Goal: Register for event/course

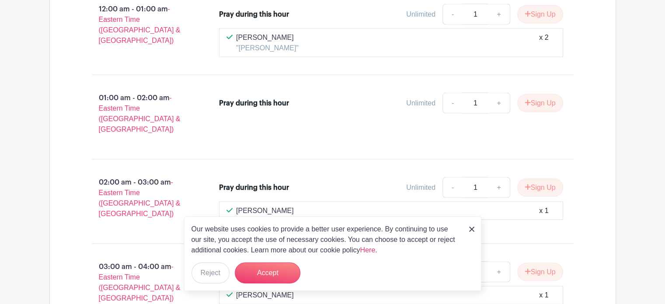
scroll to position [1743, 0]
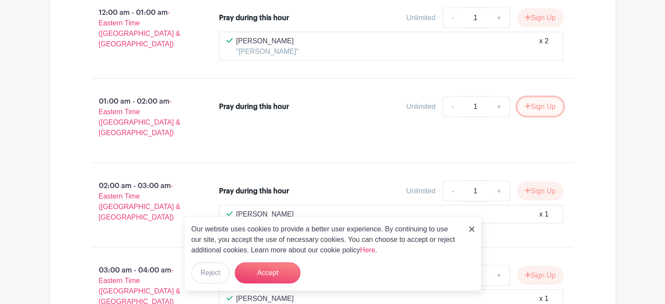
click at [538, 97] on button "Sign Up" at bounding box center [540, 106] width 46 height 18
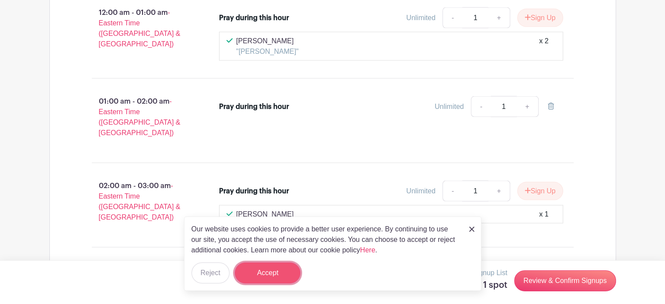
click at [271, 267] on button "Accept" at bounding box center [268, 272] width 66 height 21
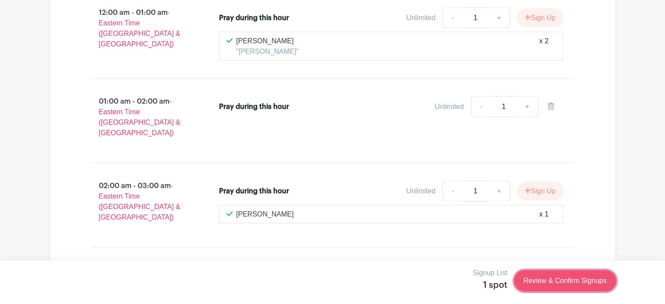
click at [572, 283] on link "Review & Confirm Signups" at bounding box center [564, 280] width 101 height 21
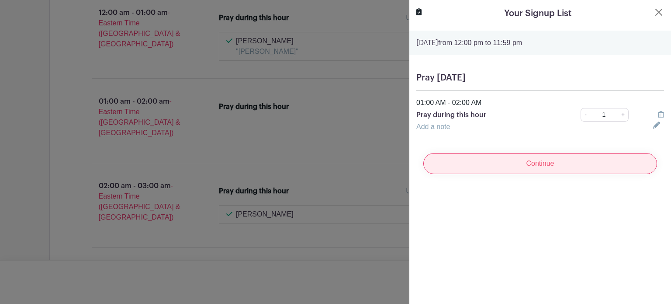
click at [529, 164] on input "Continue" at bounding box center [540, 163] width 234 height 21
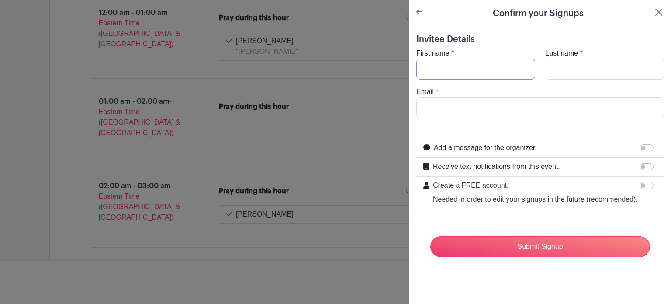
click at [458, 73] on input "First name" at bounding box center [475, 69] width 119 height 21
type input "[PERSON_NAME]"
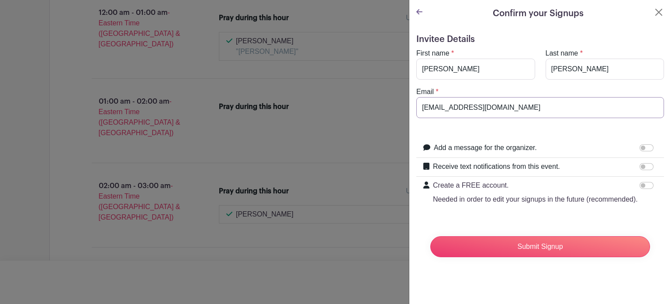
click at [466, 110] on input "[EMAIL_ADDRESS][DOMAIN_NAME]" at bounding box center [540, 107] width 248 height 21
type input "[EMAIL_ADDRESS][DOMAIN_NAME]"
click at [558, 253] on input "Submit Signup" at bounding box center [540, 246] width 220 height 21
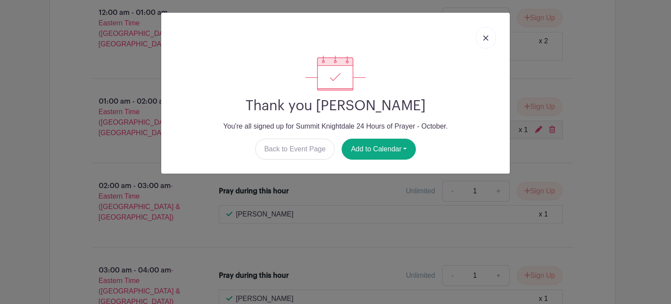
click at [489, 38] on link at bounding box center [486, 38] width 20 height 22
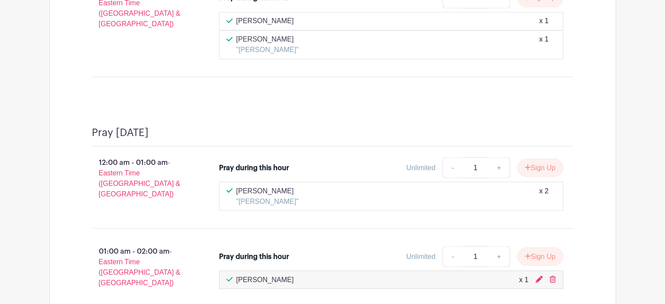
scroll to position [0, 0]
